Goal: Complete application form

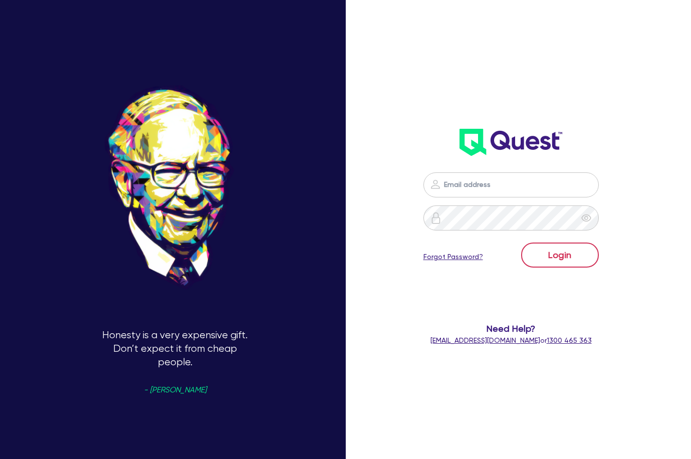
type input "[PERSON_NAME][EMAIL_ADDRESS][DOMAIN_NAME]"
click at [567, 254] on button "Login" at bounding box center [560, 255] width 78 height 25
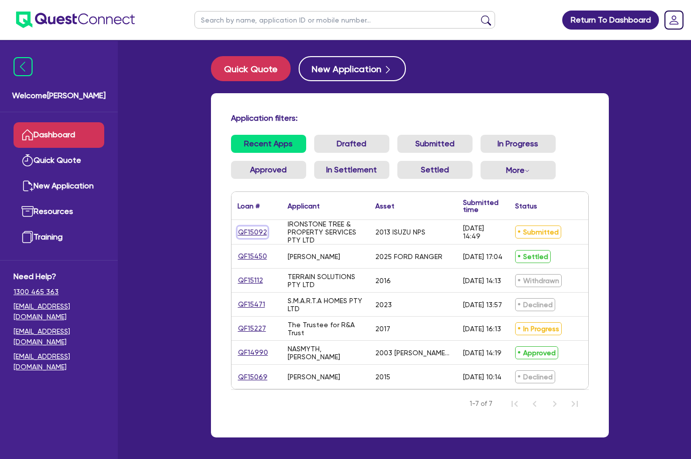
click at [258, 234] on link "QF15092" at bounding box center [253, 233] width 30 height 12
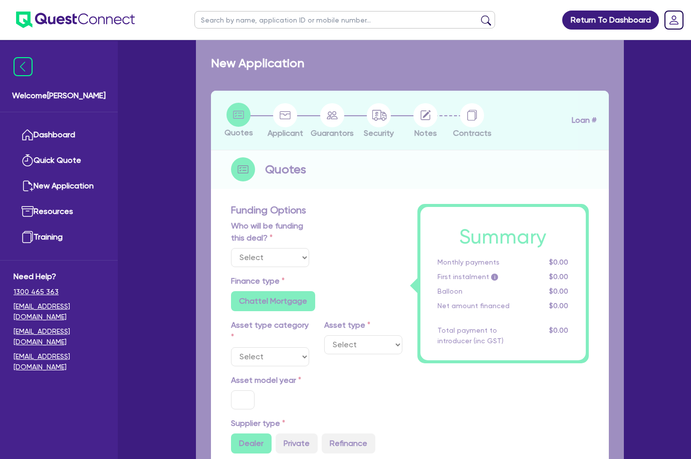
select select "Quest Finance - Own Book"
select select "CARS_AND_LIGHT_TRUCKS"
type input "2013"
radio input "false"
radio input "true"
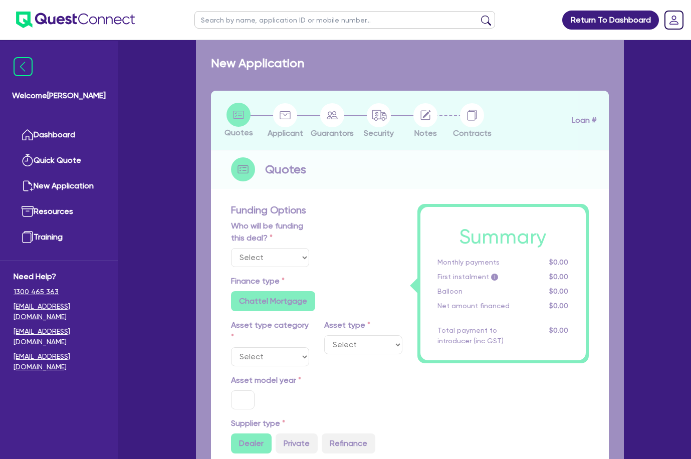
type input "71,000"
type input "7,500"
type input "9.5"
type input "6,032.5"
type input "17.95"
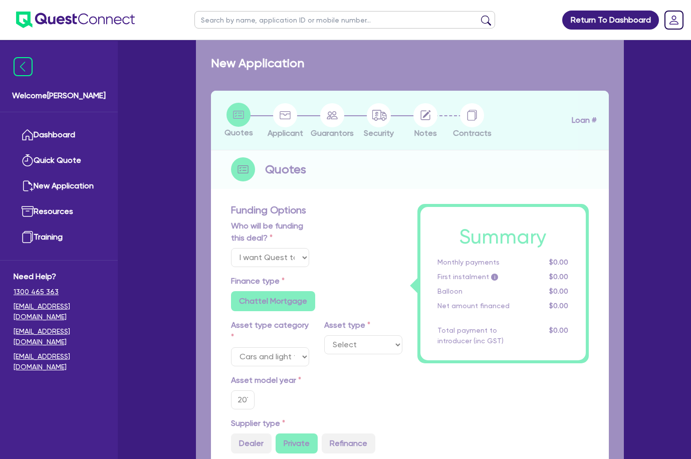
select select "LIGHT_TRUCKS"
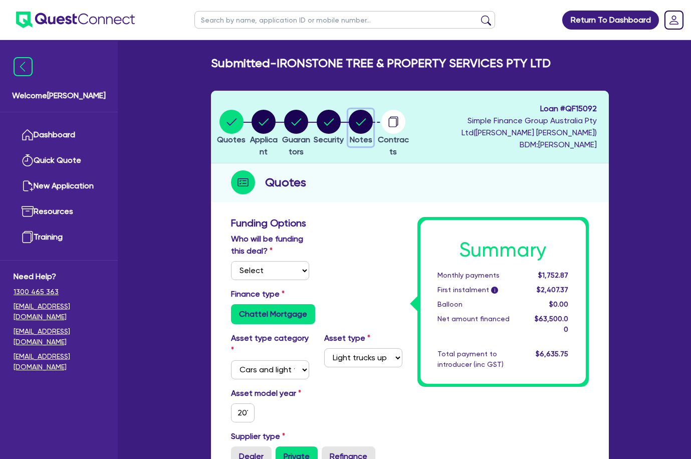
click at [373, 131] on circle "button" at bounding box center [361, 122] width 24 height 24
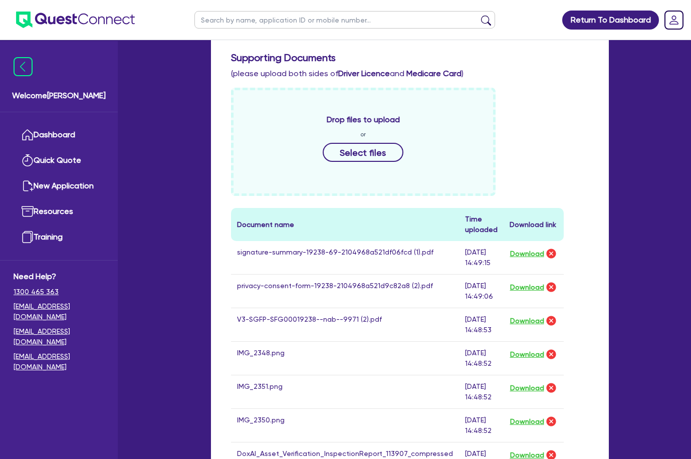
scroll to position [351, 0]
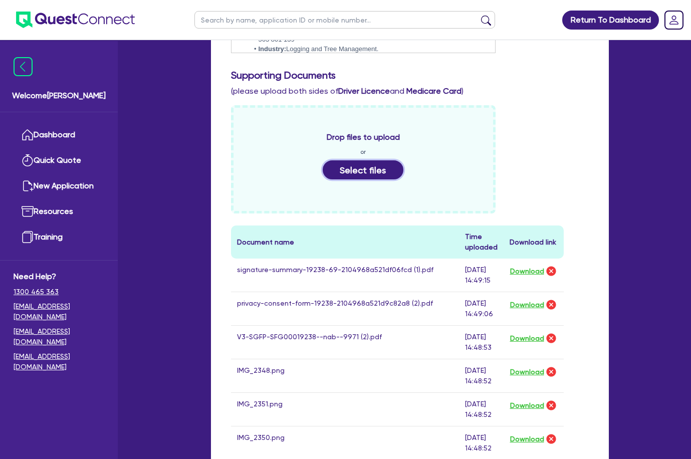
click at [357, 171] on button "Select files" at bounding box center [363, 169] width 81 height 19
click at [349, 168] on button "Select files" at bounding box center [363, 169] width 81 height 19
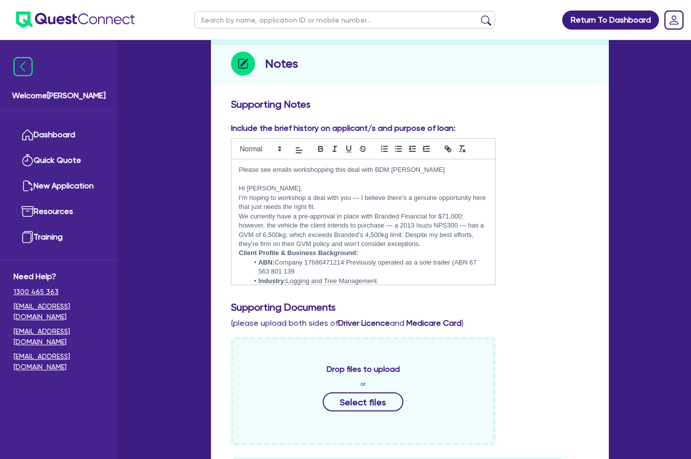
scroll to position [0, 0]
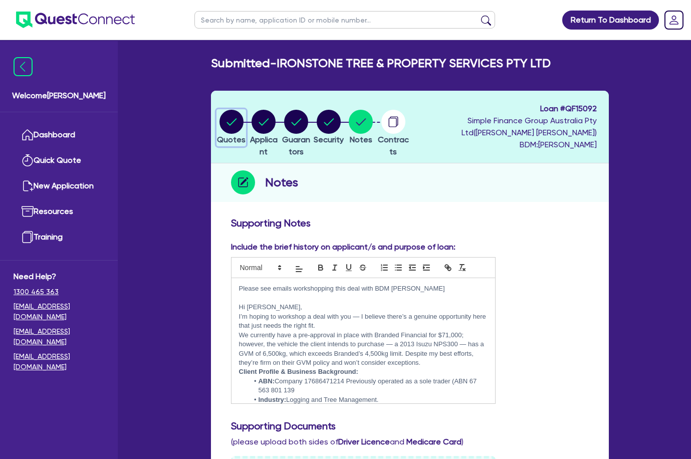
click at [237, 114] on circle "button" at bounding box center [232, 122] width 24 height 24
select select "Quest Finance - Own Book"
select select "CARS_AND_LIGHT_TRUCKS"
select select "LIGHT_TRUCKS"
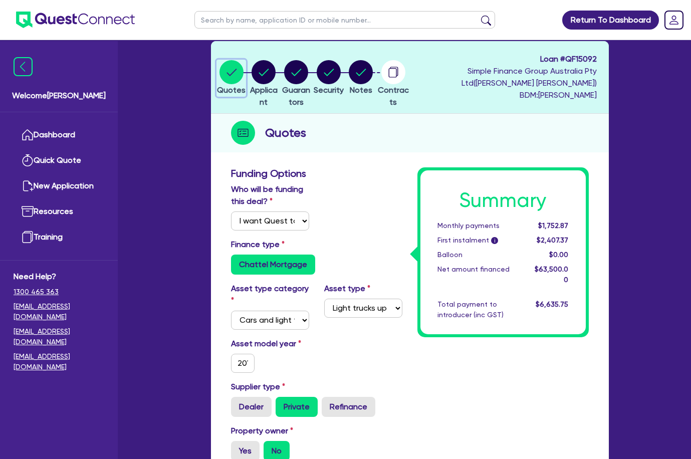
scroll to position [44, 0]
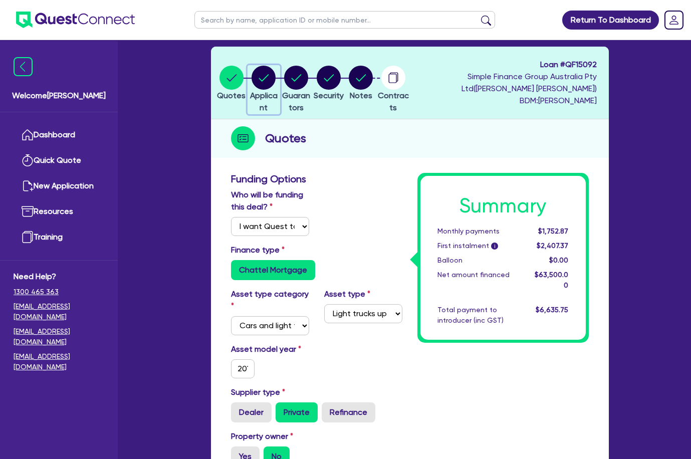
click at [270, 79] on circle "button" at bounding box center [264, 78] width 24 height 24
select select "COMPANY"
select select "FORESTRY"
select select "LOGGING"
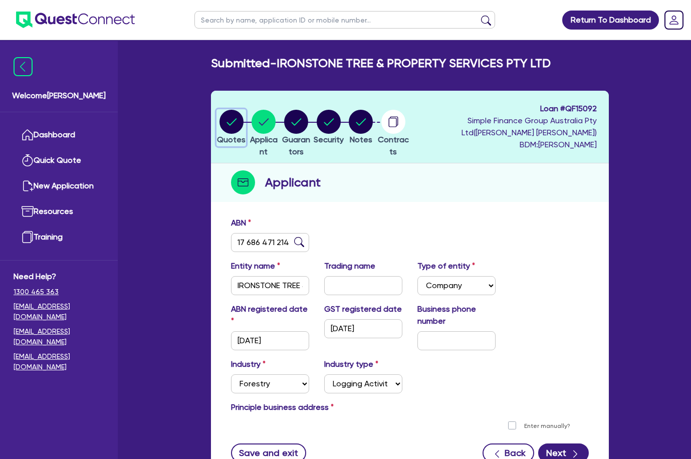
click at [230, 118] on circle "button" at bounding box center [232, 122] width 24 height 24
select select "Quest Finance - Own Book"
select select "CARS_AND_LIGHT_TRUCKS"
select select "LIGHT_TRUCKS"
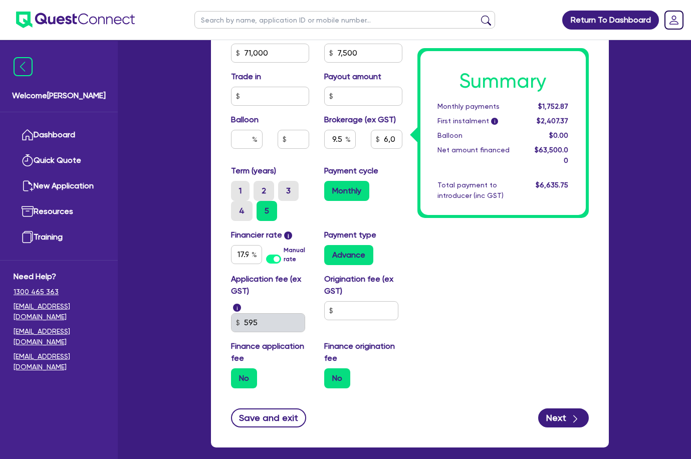
scroll to position [595, 0]
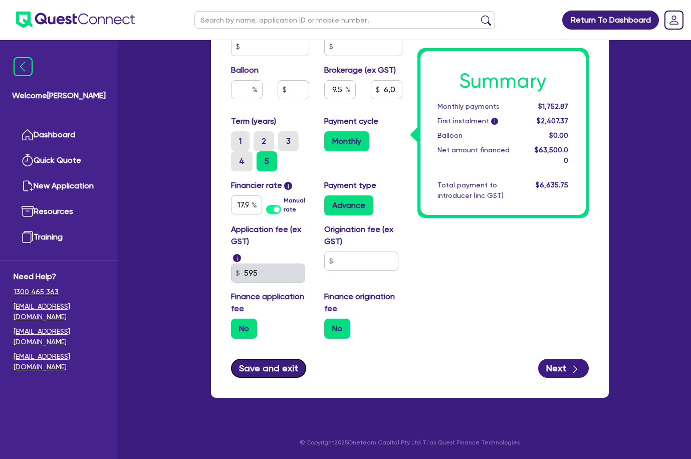
click at [277, 372] on button "Save and exit" at bounding box center [269, 368] width 76 height 19
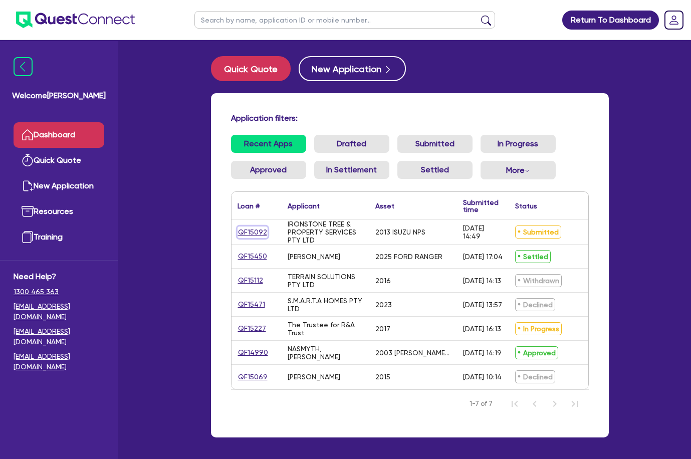
click at [254, 229] on link "QF15092" at bounding box center [253, 233] width 30 height 12
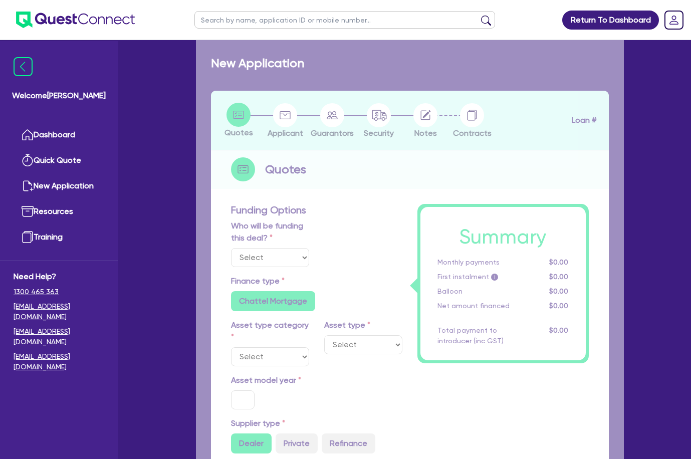
select select "Quest Finance - Own Book"
select select "CARS_AND_LIGHT_TRUCKS"
type input "2013"
radio input "false"
radio input "true"
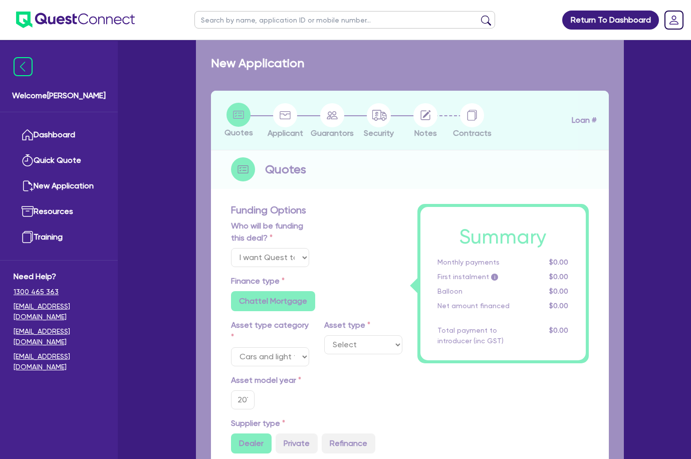
type input "71,000"
type input "7,500"
type input "9.5"
type input "6,032.5"
type input "17.95"
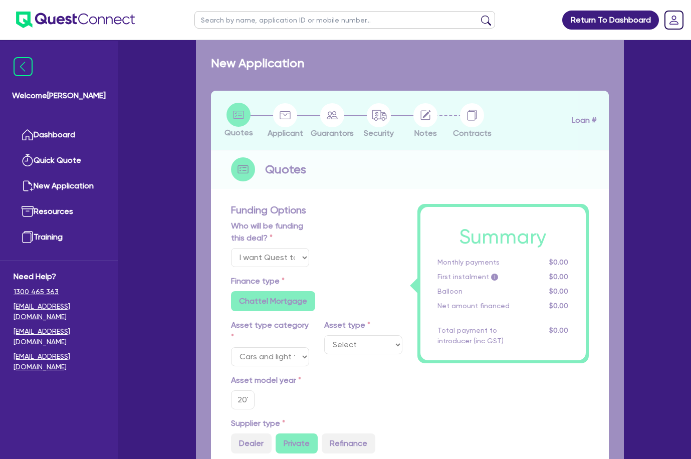
select select "LIGHT_TRUCKS"
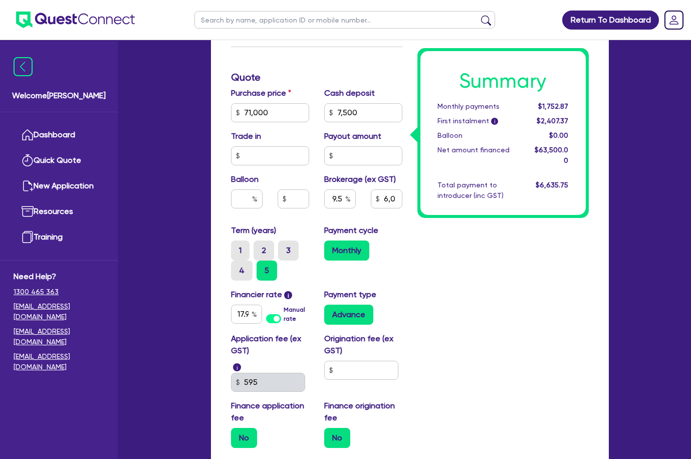
scroll to position [501, 0]
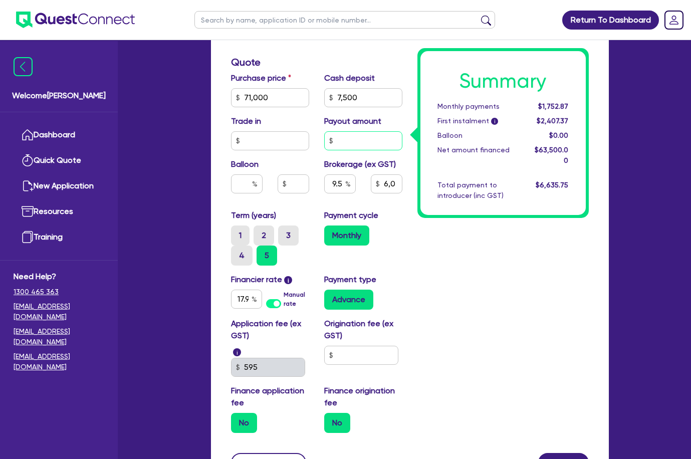
click at [346, 141] on input "text" at bounding box center [363, 140] width 78 height 19
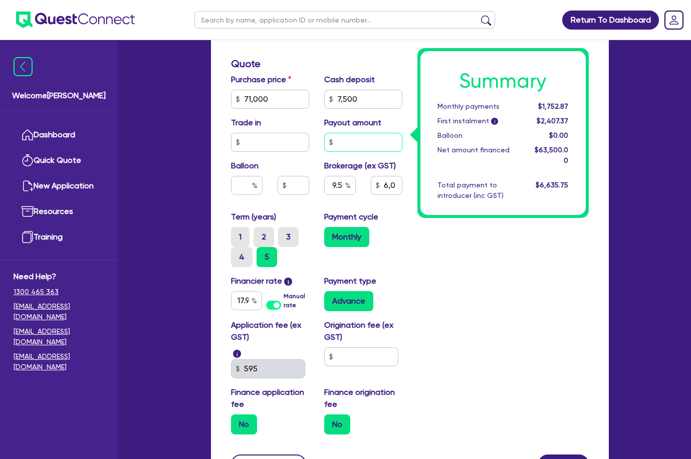
scroll to position [495, 0]
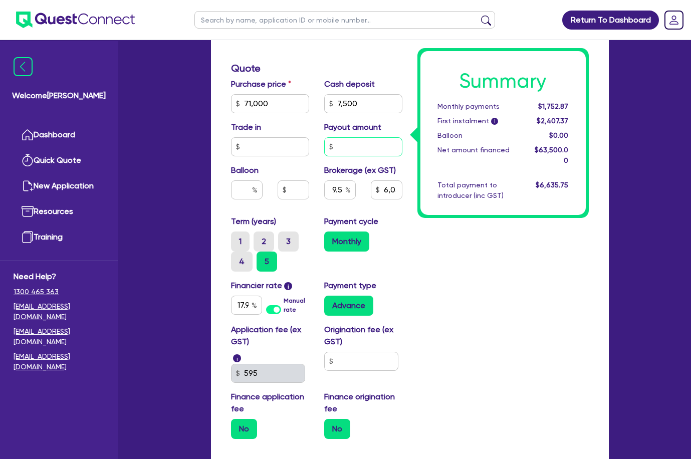
type input "71,000"
type input "7,500"
type input "4"
type input "6,032.5"
type input "71,000"
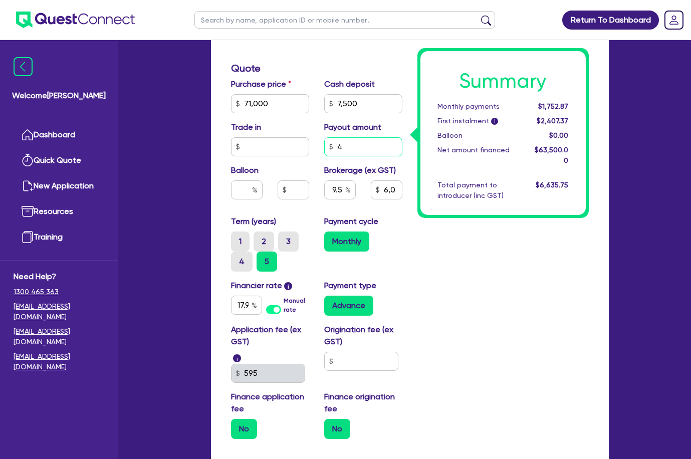
type input "7,500"
type input "4."
type input "6,032.5"
type input "4."
type input "71,000"
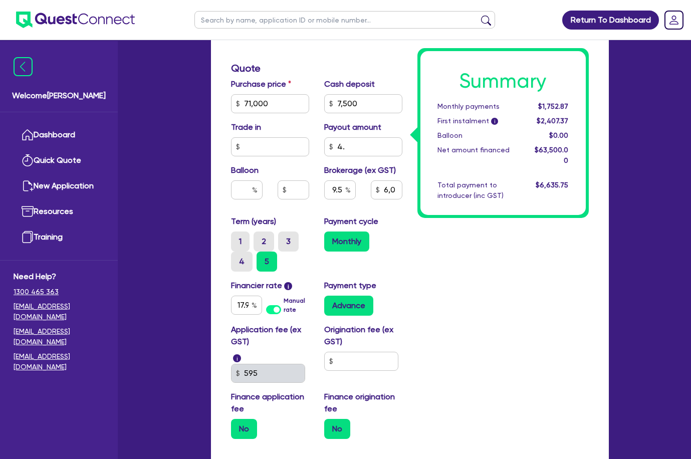
type input "7,500"
type input "4."
type input "6,032.5"
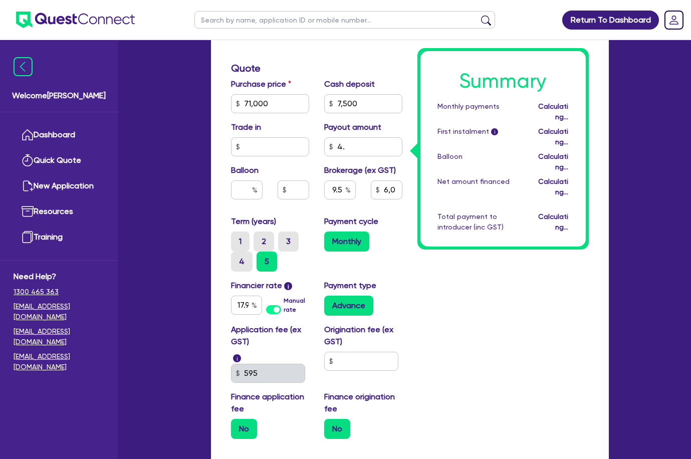
type input "71,000"
type input "7,500"
type input "6,032.88"
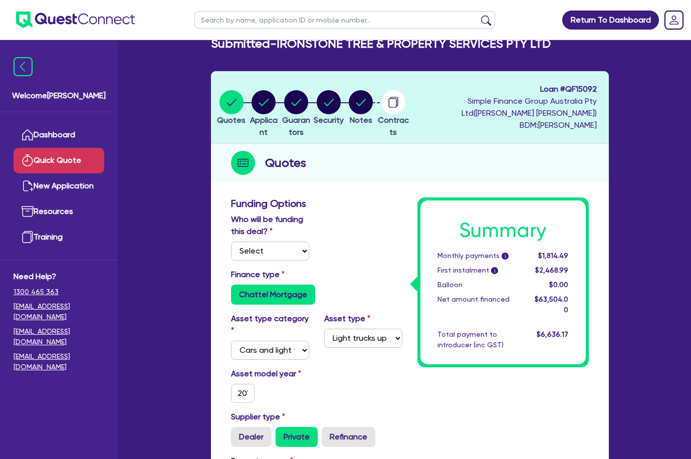
scroll to position [0, 0]
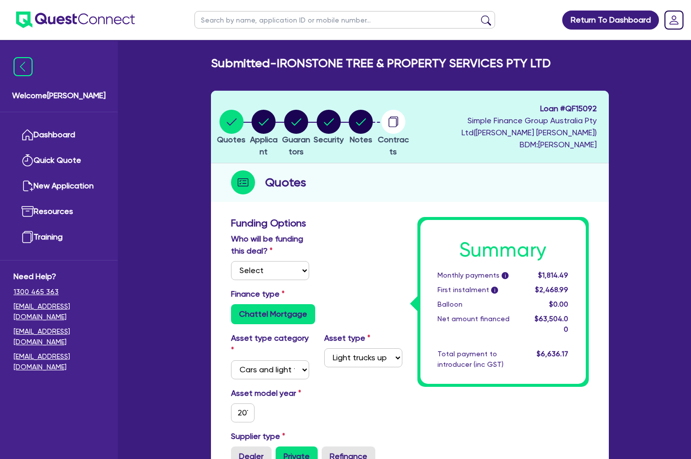
type input "71,000"
type input "7,500"
type input "4."
type input "6,032.88"
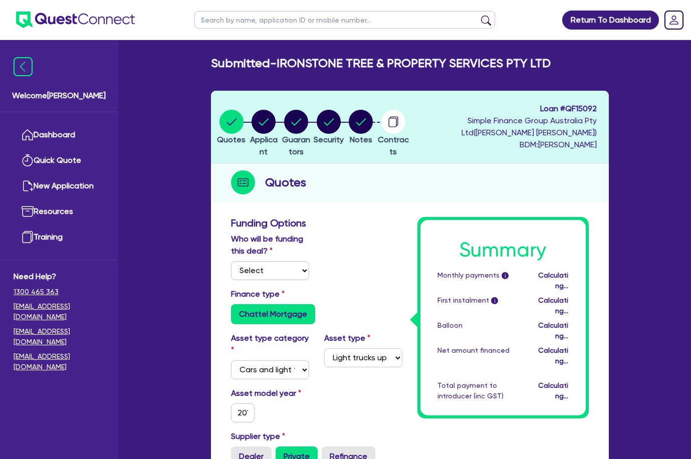
type input "71,000"
type input "7,500"
type input "6,032.88"
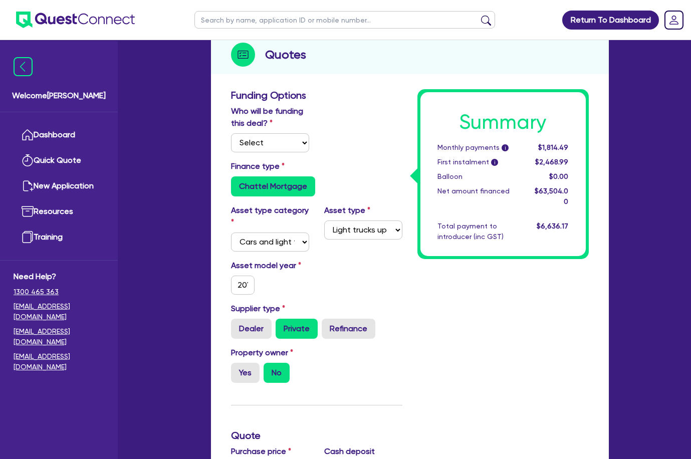
scroll to position [144, 0]
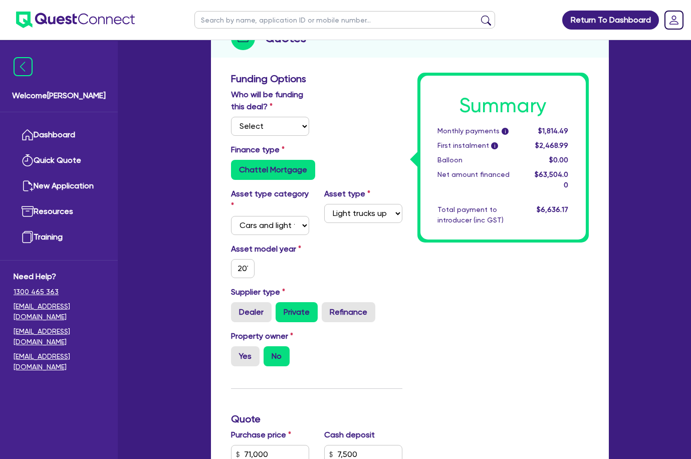
type input "4."
